Goal: Task Accomplishment & Management: Use online tool/utility

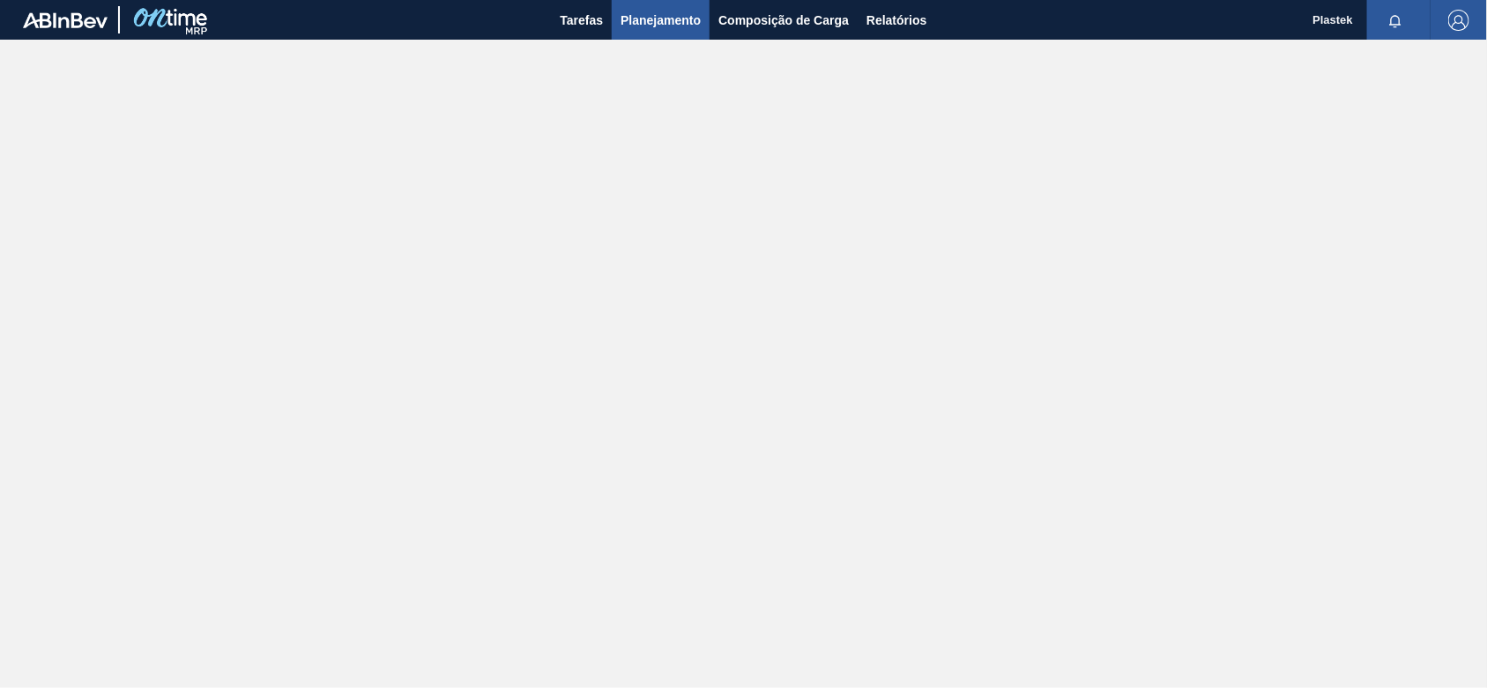
click at [667, 11] on span "Planejamento" at bounding box center [660, 20] width 80 height 21
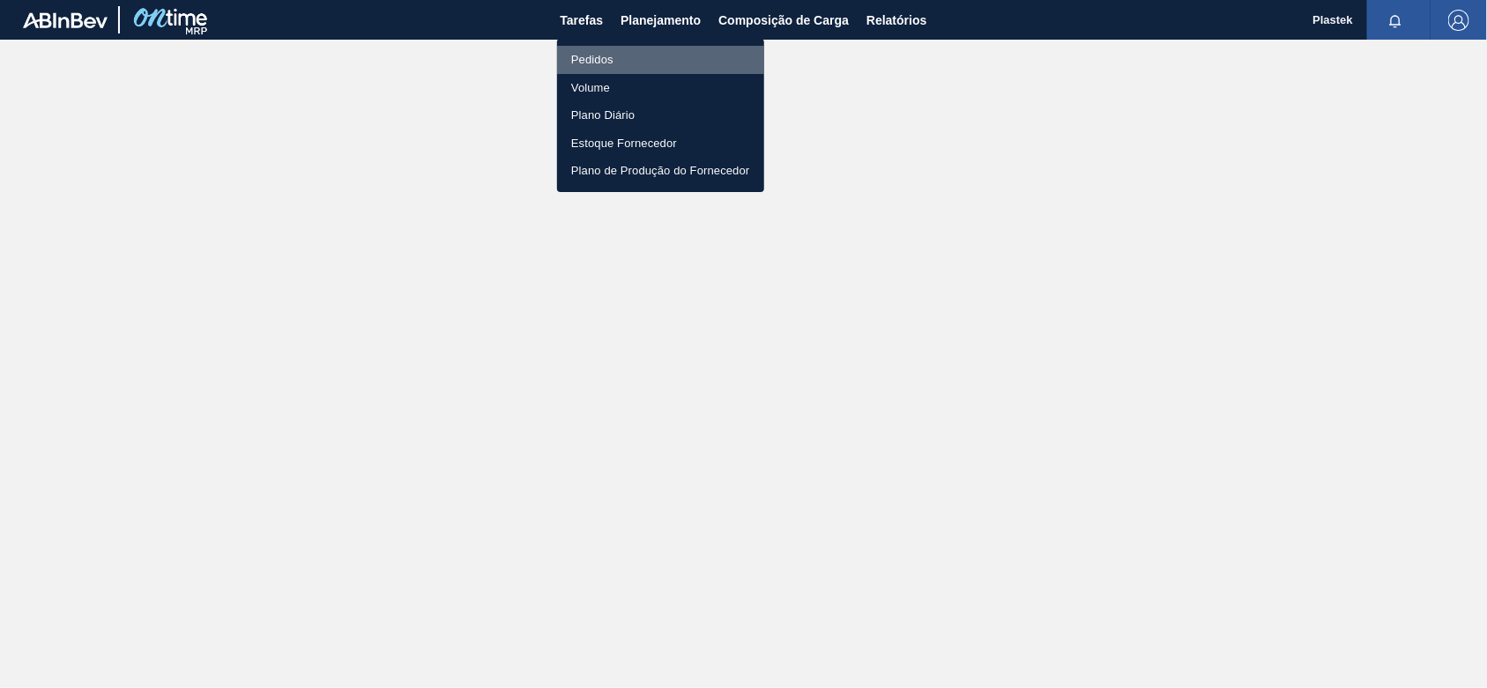
click at [605, 55] on li "Pedidos" at bounding box center [660, 60] width 207 height 28
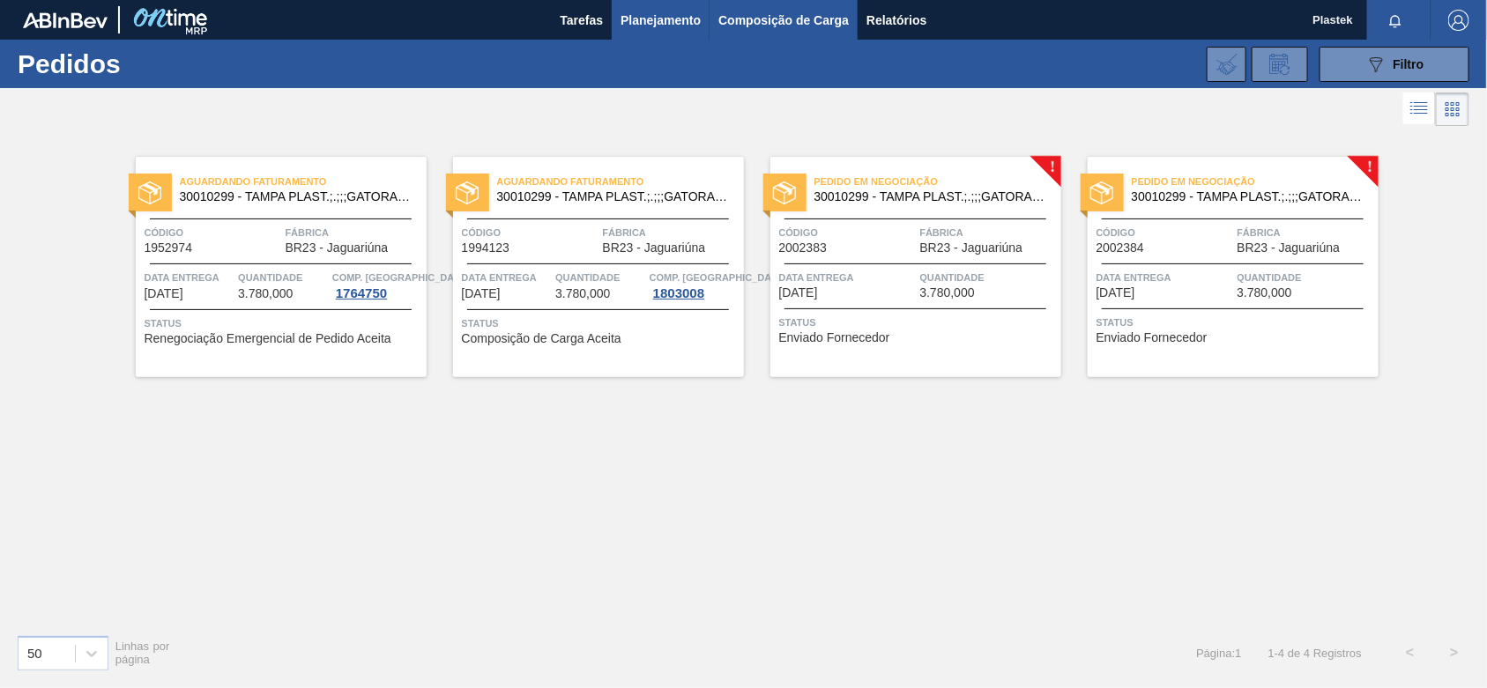
click at [769, 14] on span "Composição de Carga" at bounding box center [783, 20] width 130 height 21
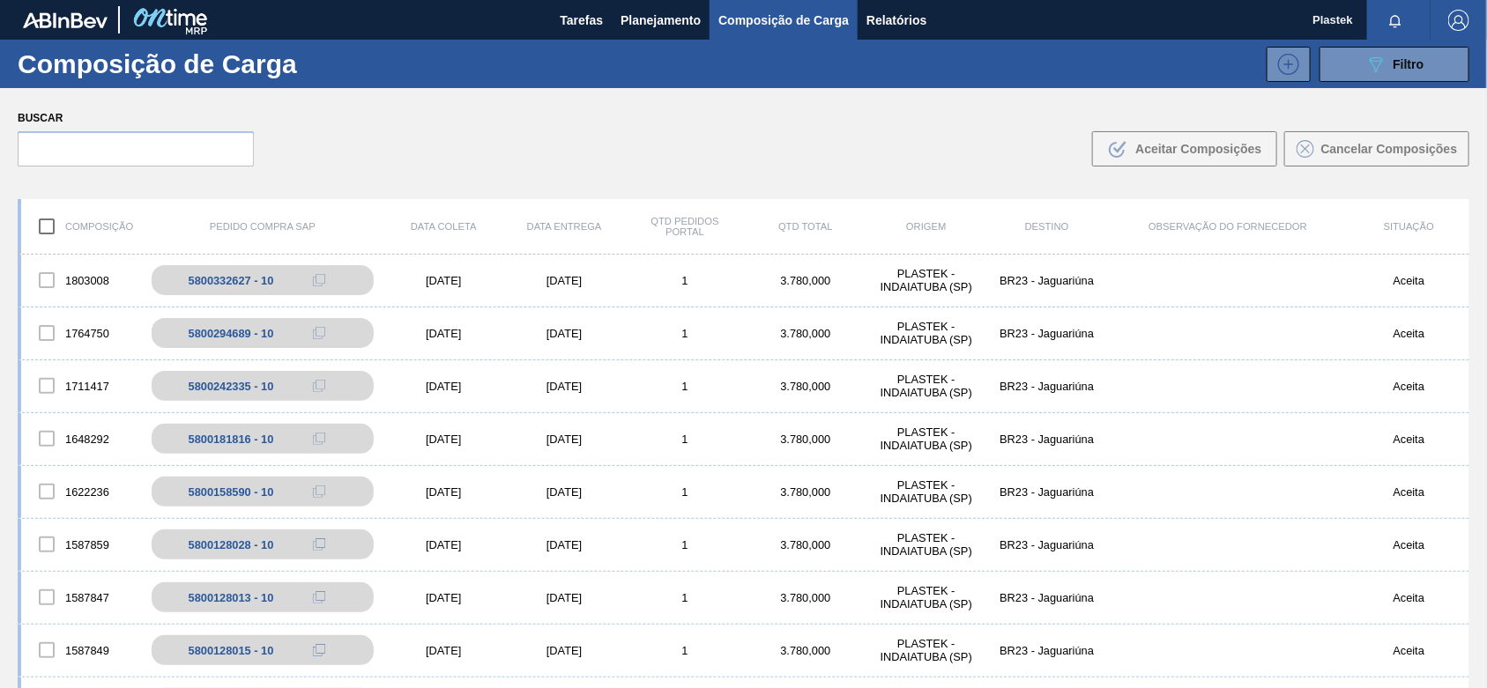
click at [1460, 18] on img "button" at bounding box center [1458, 20] width 21 height 21
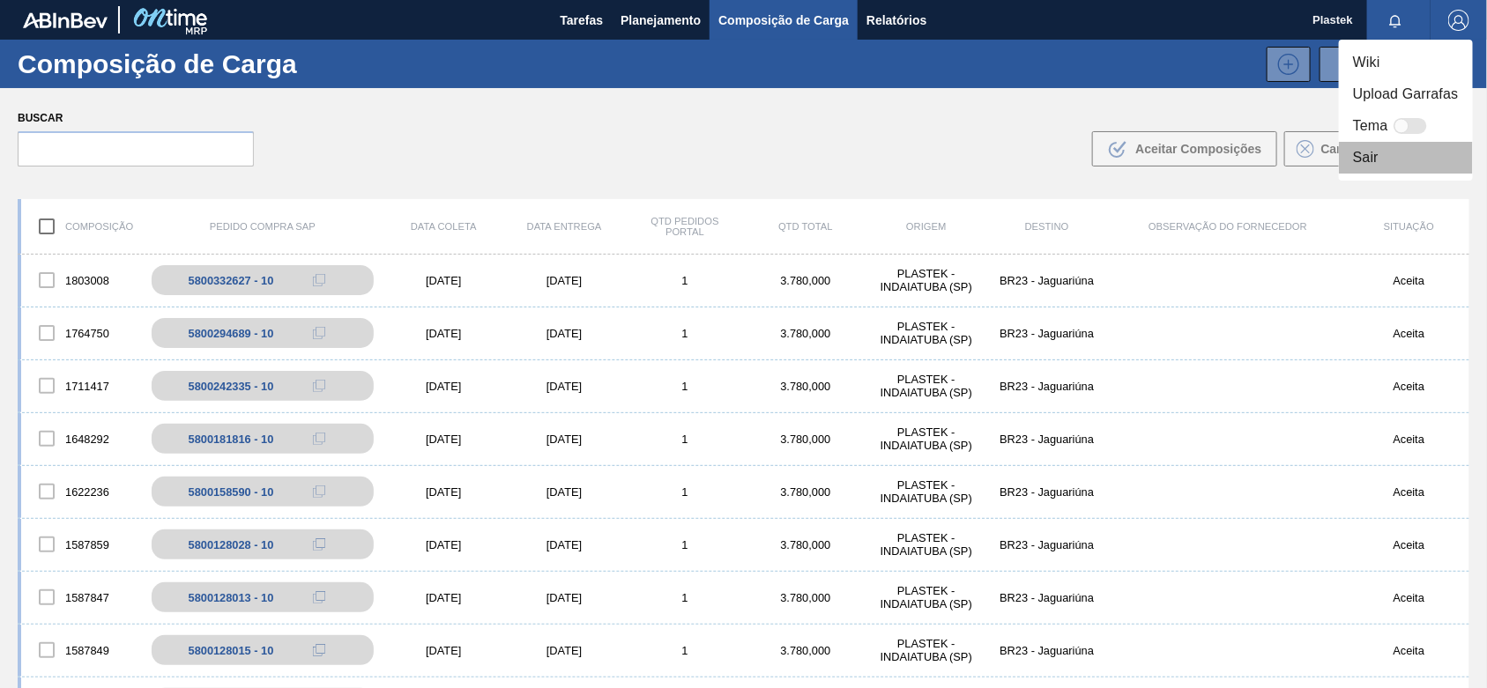
click at [1359, 156] on li "Sair" at bounding box center [1405, 158] width 134 height 32
